Goal: Task Accomplishment & Management: Use online tool/utility

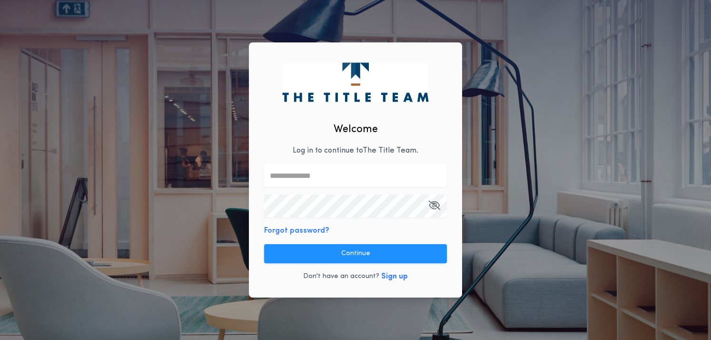
click at [283, 176] on input "text" at bounding box center [355, 175] width 183 height 23
type input "**********"
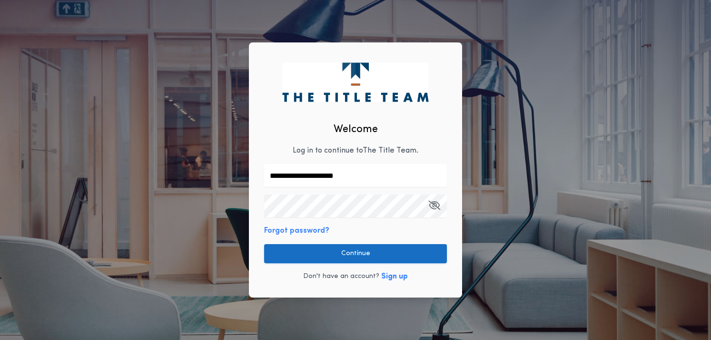
click at [337, 253] on button "Continue" at bounding box center [355, 253] width 183 height 19
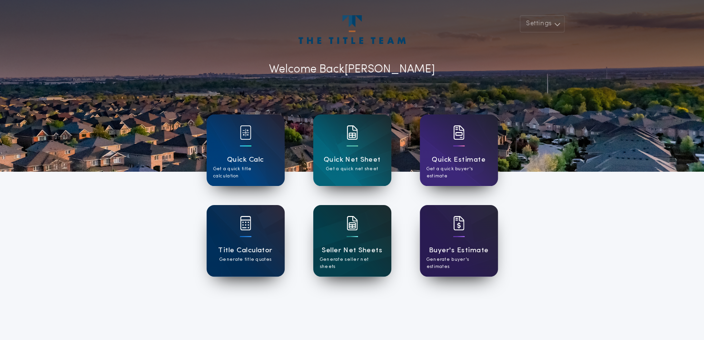
click at [336, 237] on div "Seller Net Sheets Generate seller net sheets" at bounding box center [352, 240] width 78 height 71
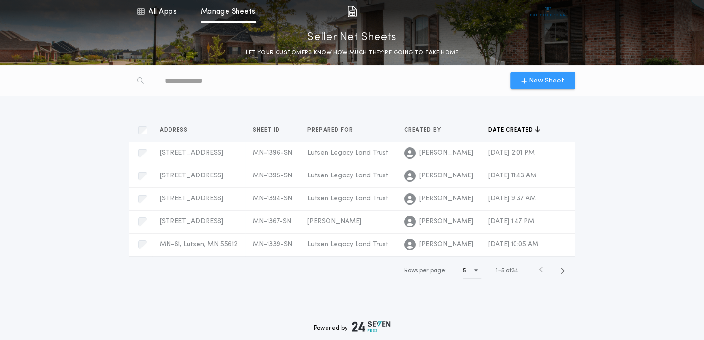
click at [530, 77] on span "New Sheet" at bounding box center [546, 81] width 35 height 10
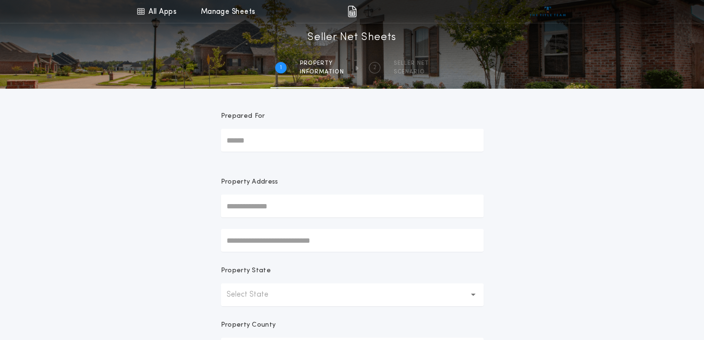
click at [239, 145] on input "Prepared For" at bounding box center [352, 140] width 263 height 23
type input "**********"
click at [250, 213] on input "text" at bounding box center [352, 205] width 263 height 23
click at [281, 224] on button "[STREET_ADDRESS][PERSON_NAME]" at bounding box center [352, 225] width 263 height 14
type input "**********"
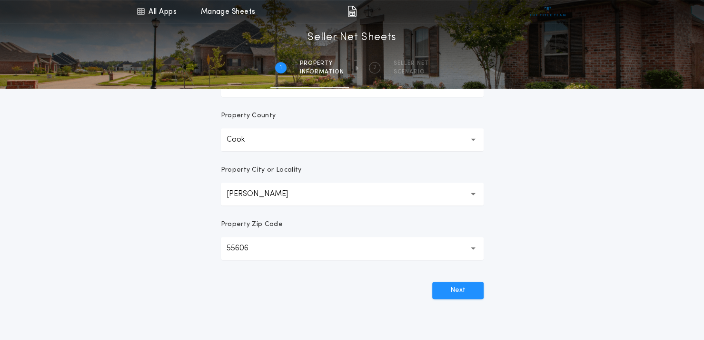
scroll to position [210, 0]
click at [462, 288] on button "Next" at bounding box center [457, 289] width 51 height 17
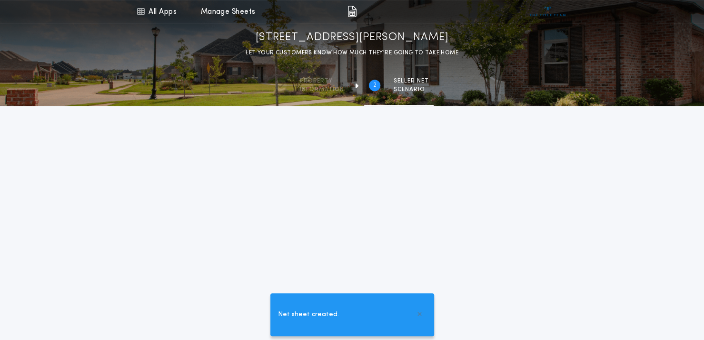
scroll to position [227, 0]
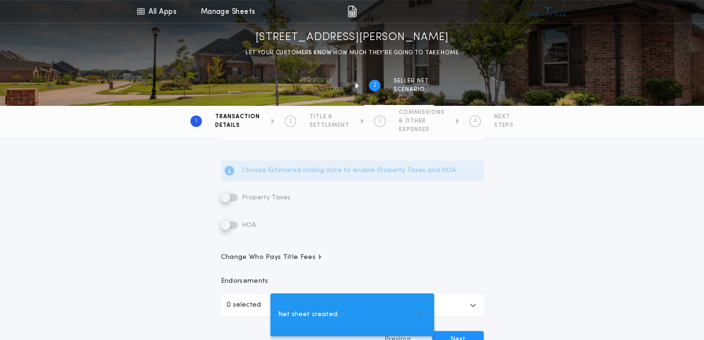
click at [227, 194] on label "Property Taxes" at bounding box center [256, 196] width 70 height 11
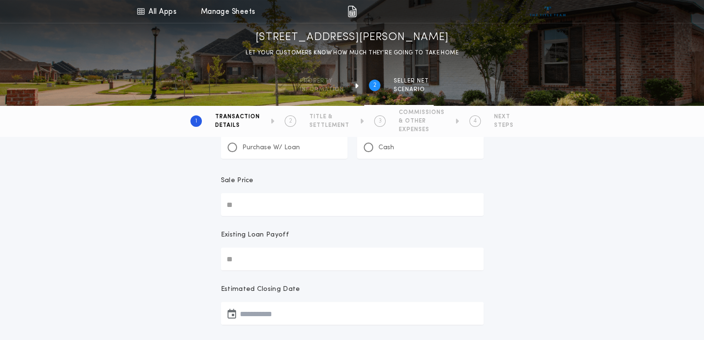
scroll to position [0, 0]
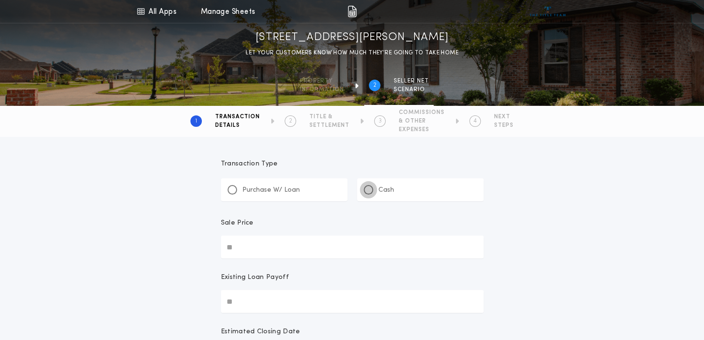
click at [368, 189] on div at bounding box center [368, 189] width 5 height 5
click at [244, 248] on input "Sale Price" at bounding box center [352, 246] width 263 height 23
type input "********"
click at [245, 303] on input "Existing Loan Payoff" at bounding box center [352, 301] width 263 height 23
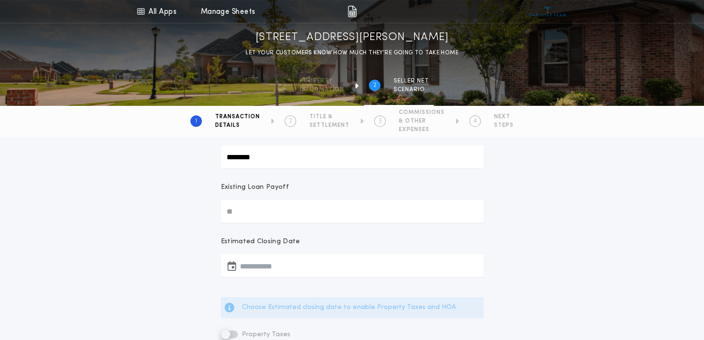
scroll to position [95, 0]
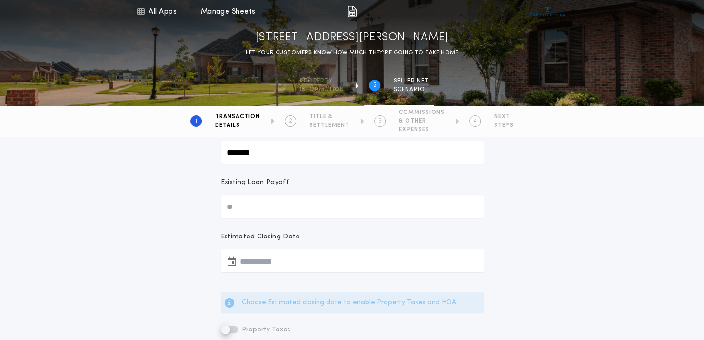
click at [243, 260] on button "button" at bounding box center [352, 260] width 263 height 23
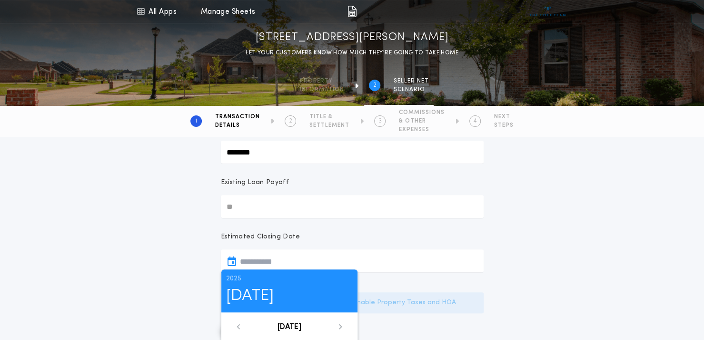
click at [340, 326] on icon at bounding box center [341, 326] width 6 height 6
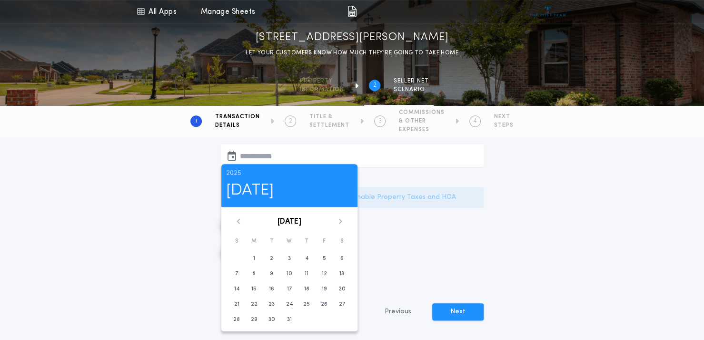
scroll to position [200, 0]
click at [287, 320] on time "31" at bounding box center [289, 319] width 5 height 8
type input "**********"
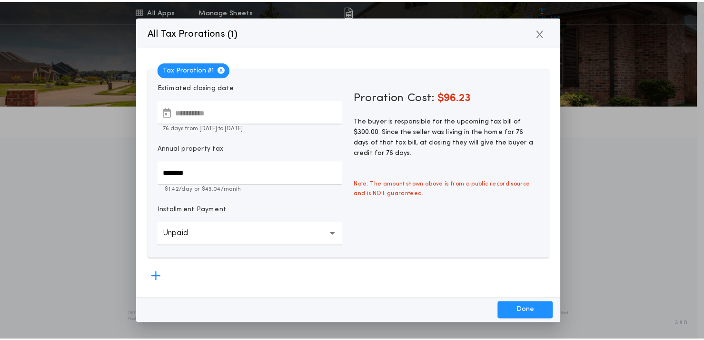
scroll to position [3, 0]
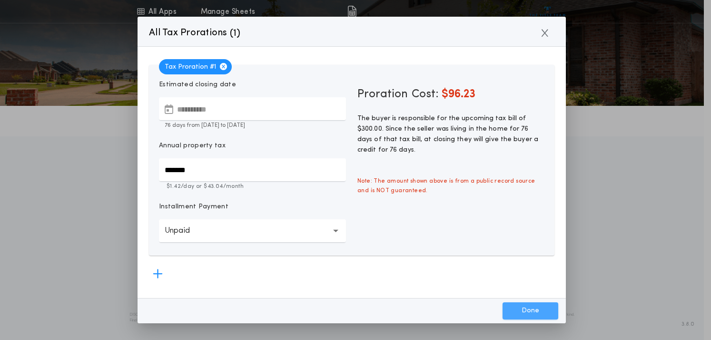
click at [530, 309] on button "Done" at bounding box center [531, 310] width 56 height 17
type input "*****"
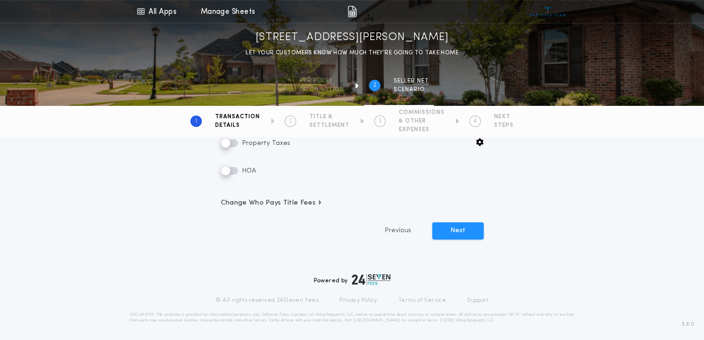
scroll to position [251, 0]
click at [451, 224] on button "Next" at bounding box center [457, 228] width 51 height 17
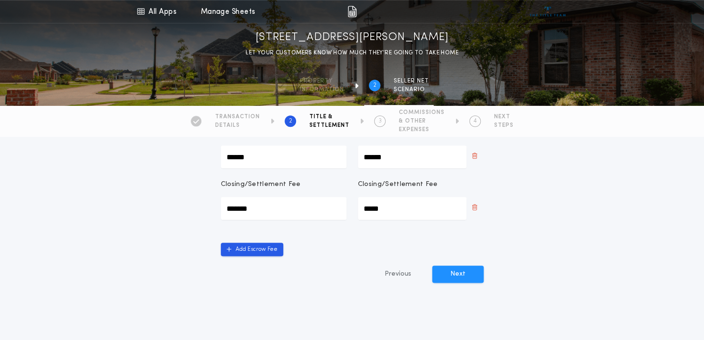
scroll to position [492, 0]
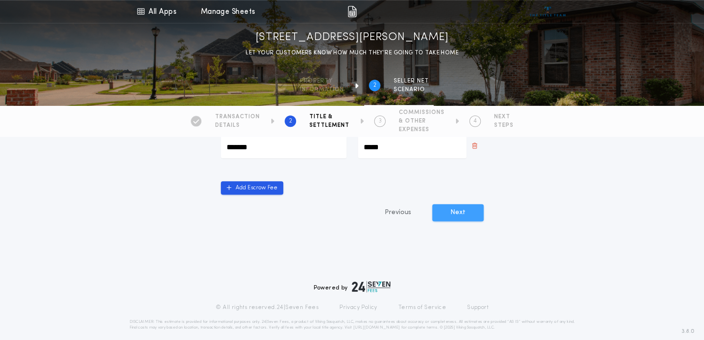
click at [453, 204] on button "Next" at bounding box center [457, 212] width 51 height 17
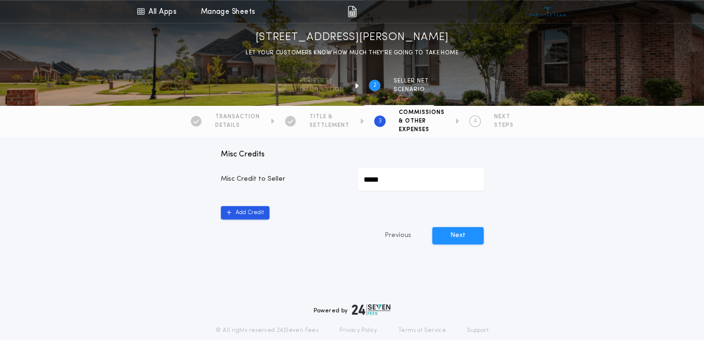
scroll to position [564, 0]
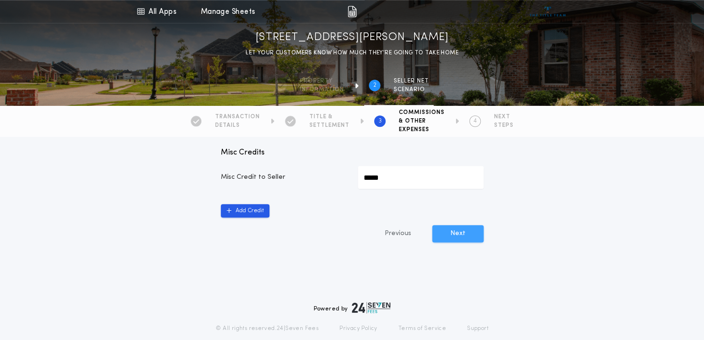
click at [452, 235] on button "Next" at bounding box center [457, 233] width 51 height 17
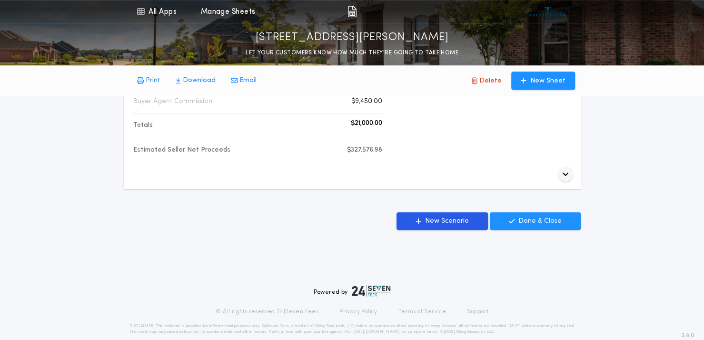
scroll to position [410, 0]
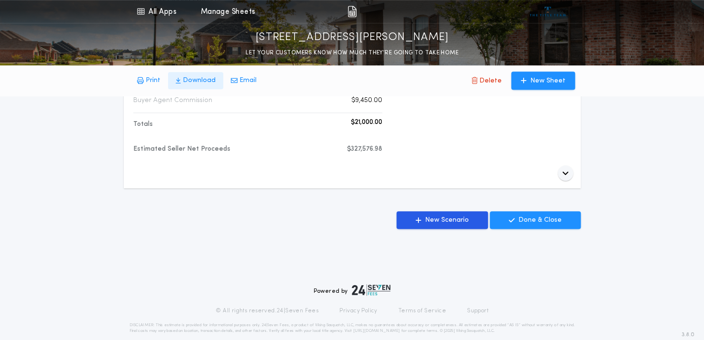
click at [186, 83] on p "Download" at bounding box center [199, 81] width 33 height 10
